Goal: Register for event/course

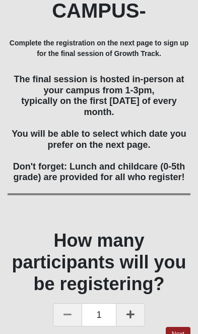
scroll to position [227, 0]
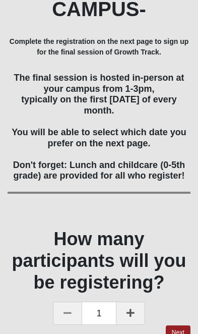
click at [129, 308] on icon at bounding box center [131, 312] width 8 height 9
click at [175, 325] on link "Next" at bounding box center [178, 332] width 25 height 15
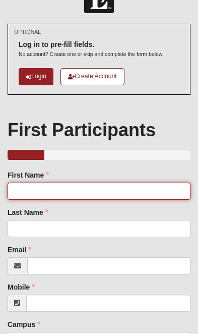
click at [37, 193] on input "First Name" at bounding box center [99, 190] width 183 height 17
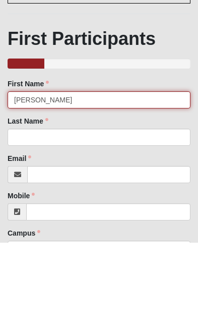
type input "[PERSON_NAME]"
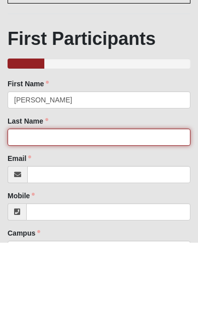
click at [52, 220] on input "Last Name" at bounding box center [99, 228] width 183 height 17
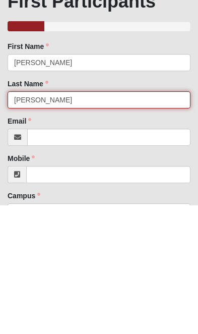
type input "[PERSON_NAME]"
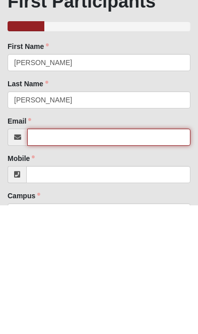
click at [72, 257] on input "Email" at bounding box center [108, 265] width 163 height 17
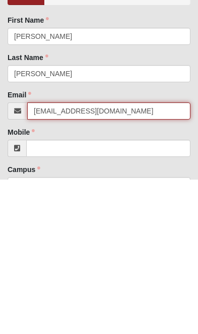
type input "[EMAIL_ADDRESS][DOMAIN_NAME]"
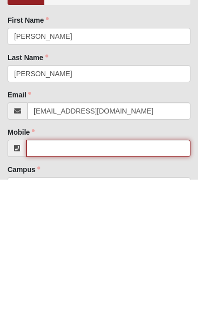
click at [75, 294] on input "Mobile" at bounding box center [108, 302] width 164 height 17
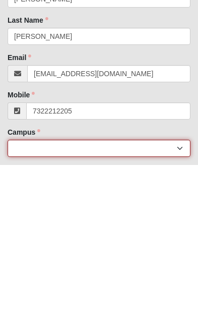
click at [61, 308] on select "[GEOGRAPHIC_DATA] [GEOGRAPHIC_DATA] (Coming Soon) Eleven22 Online [PERSON_NAME]…" at bounding box center [99, 316] width 183 height 17
type input "[PHONE_NUMBER]"
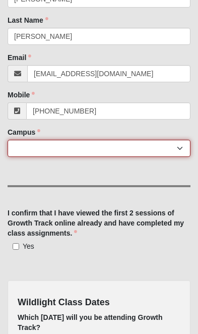
select select "17"
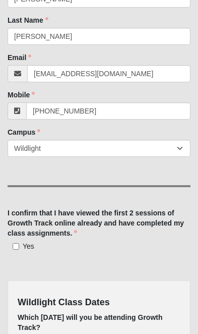
click at [17, 249] on input "Yes" at bounding box center [16, 246] width 7 height 7
checkbox input "true"
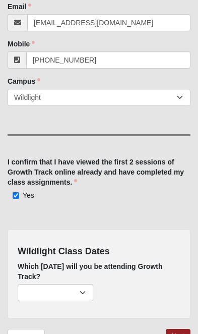
scroll to position [328, 0]
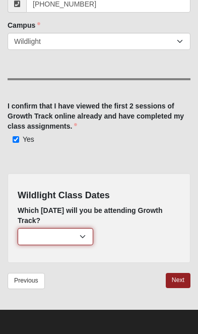
click at [86, 236] on select "[DATE] (54 remaining) [DATE] (58 remaining) [DATE] (58 remaining)" at bounding box center [56, 236] width 76 height 17
click at [82, 232] on select "[DATE] (54 remaining) [DATE] (58 remaining) [DATE] (58 remaining)" at bounding box center [56, 236] width 76 height 17
select select "812"
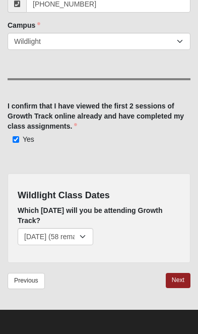
click at [177, 285] on link "Next" at bounding box center [178, 280] width 25 height 15
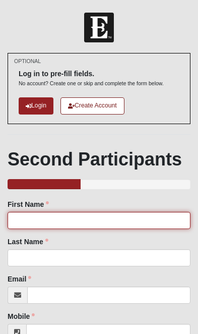
click at [52, 218] on input "First Name" at bounding box center [99, 220] width 183 height 17
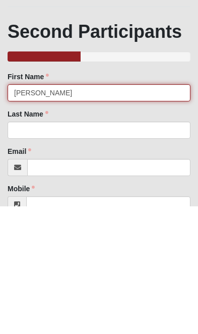
type input "[PERSON_NAME]"
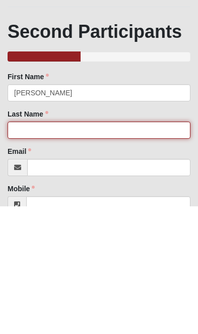
click at [56, 249] on input "Last Name" at bounding box center [99, 257] width 183 height 17
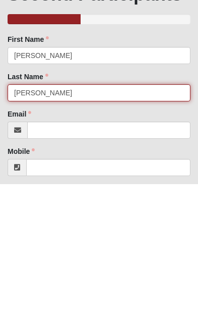
type input "[PERSON_NAME]"
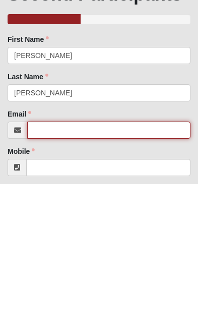
click at [64, 271] on input "Email" at bounding box center [108, 279] width 163 height 17
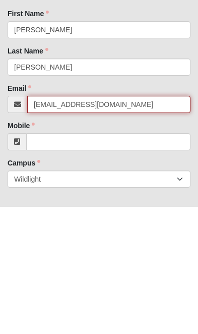
type input "[EMAIL_ADDRESS][DOMAIN_NAME]"
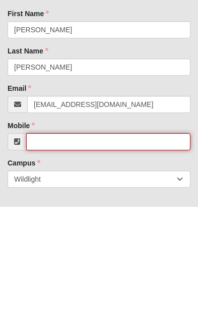
click at [70, 260] on input "Mobile" at bounding box center [108, 268] width 164 height 17
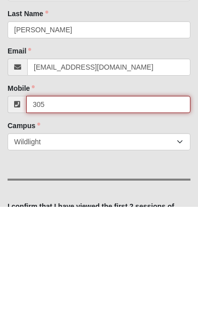
scroll to position [228, 0]
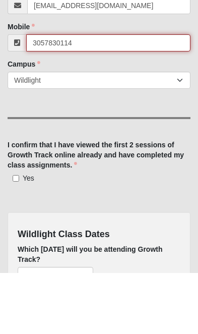
type input "3057830114"
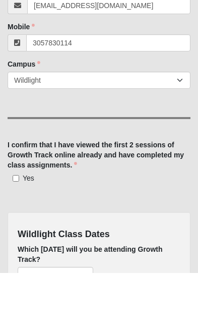
click at [24, 235] on span "Yes" at bounding box center [29, 239] width 12 height 8
click at [19, 236] on input "Yes" at bounding box center [16, 239] width 7 height 7
checkbox input "true"
type input "[PHONE_NUMBER]"
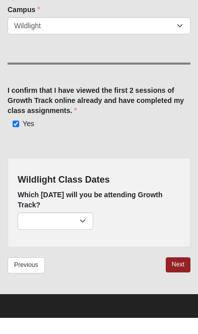
scroll to position [328, 0]
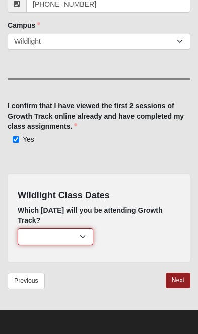
click at [76, 237] on select "[DATE] (54 remaining) [DATE] (58 remaining) [DATE] (57 remaining)" at bounding box center [56, 236] width 76 height 17
select select "812"
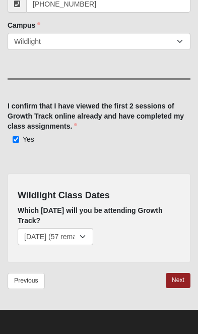
click at [175, 285] on link "Next" at bounding box center [178, 280] width 25 height 15
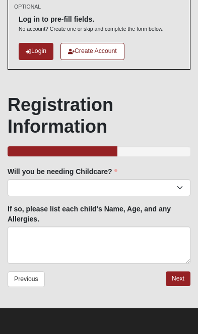
scroll to position [53, 0]
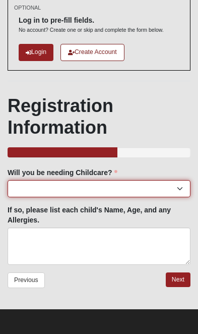
click at [187, 187] on select "Yes No" at bounding box center [99, 188] width 183 height 17
select select "No"
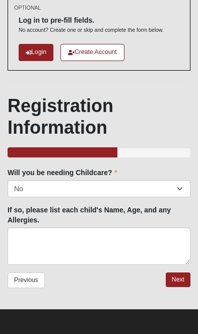
click at [183, 284] on link "Next" at bounding box center [178, 279] width 25 height 15
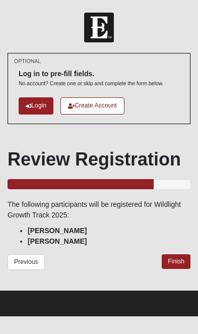
click at [177, 267] on link "Finish" at bounding box center [176, 261] width 29 height 15
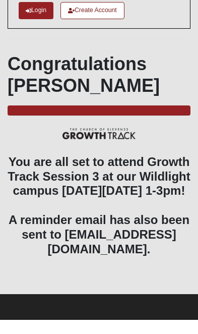
scroll to position [90, 0]
